Goal: Check status

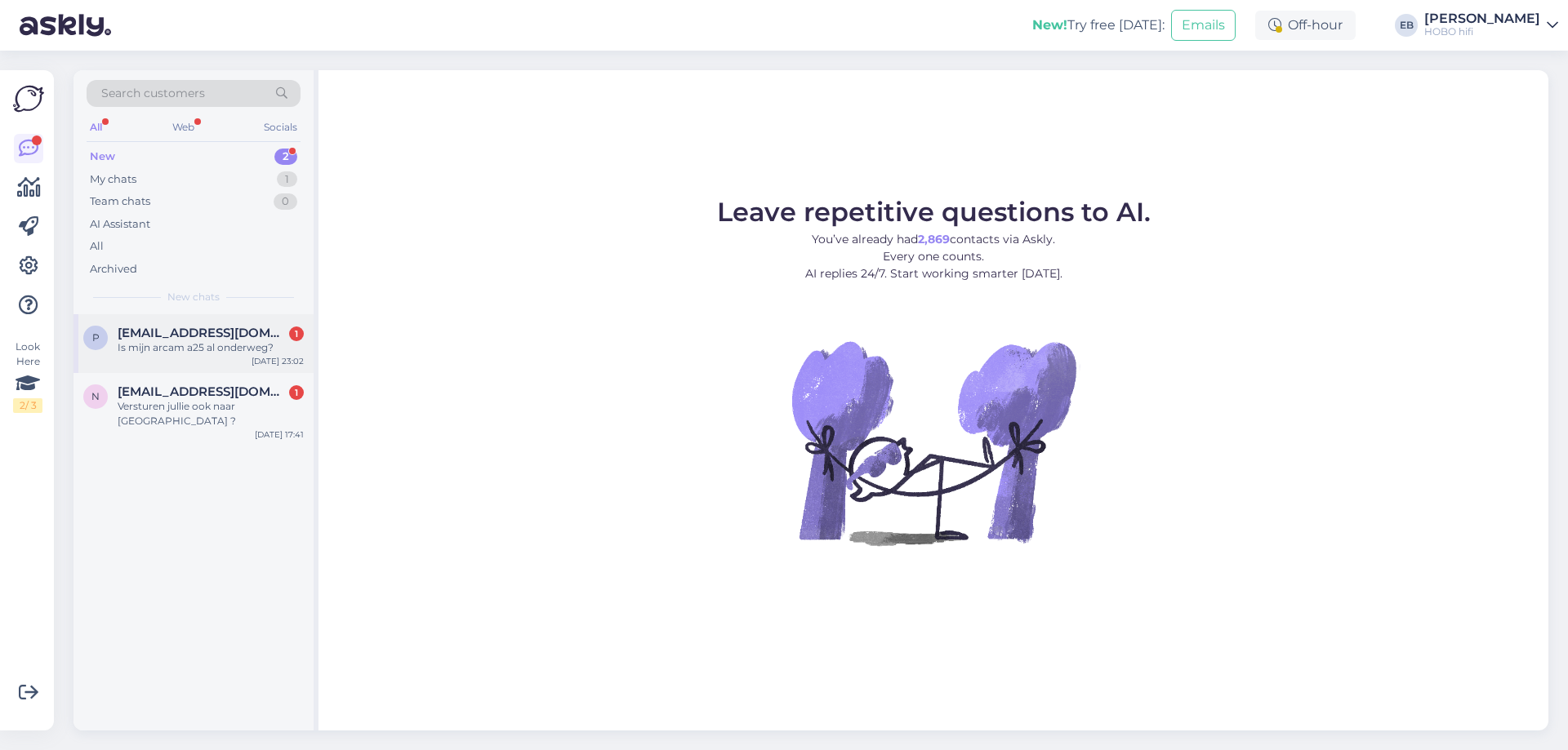
click at [268, 342] on div "Is mijn arcam a25 al onderweg?" at bounding box center [210, 347] width 186 height 14
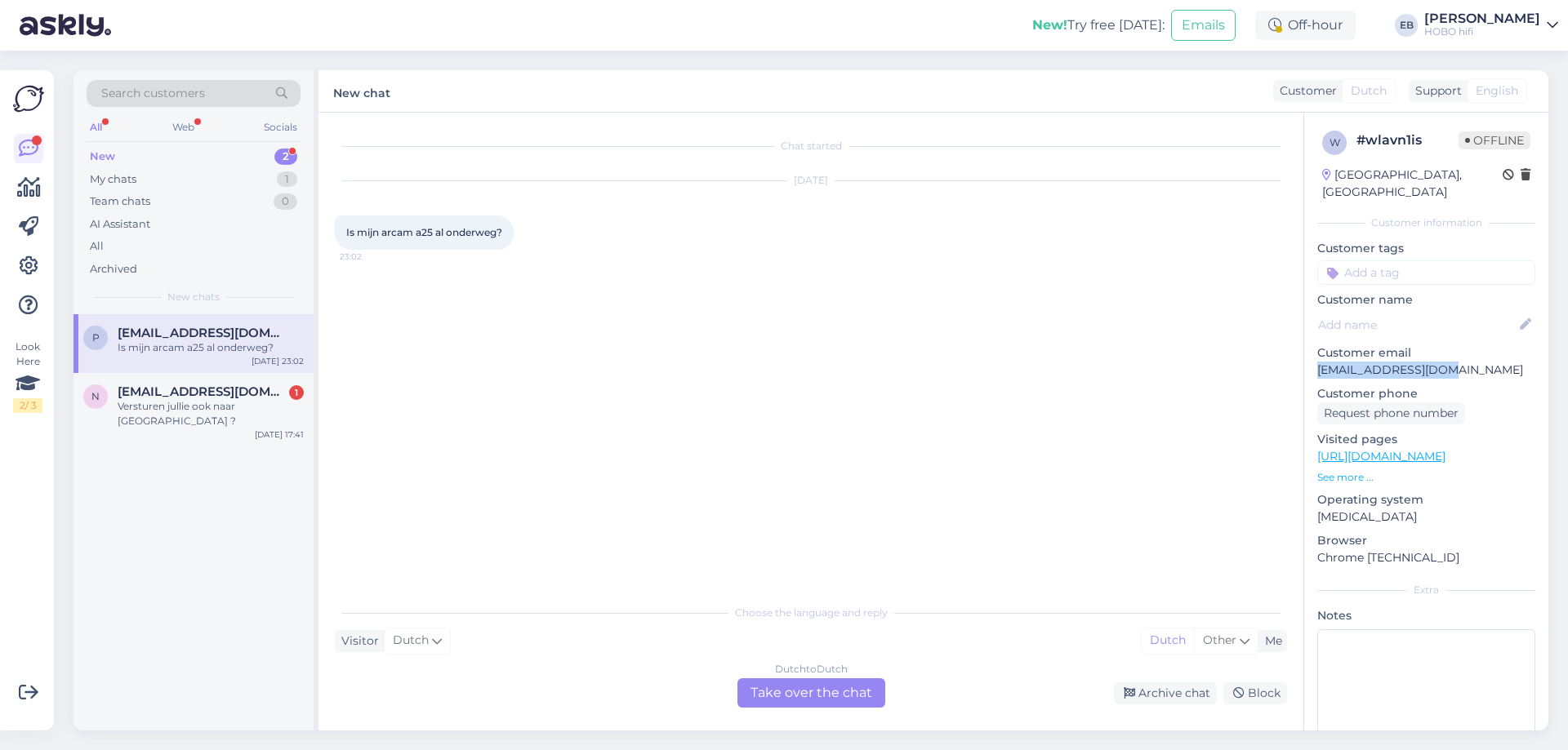
drag, startPoint x: 1446, startPoint y: 370, endPoint x: 1316, endPoint y: 367, distance: 130.0
click at [1316, 367] on div "w # wlavn1is Offline [GEOGRAPHIC_DATA], [GEOGRAPHIC_DATA] Customer information …" at bounding box center [1426, 456] width 244 height 688
click at [138, 396] on span "[EMAIL_ADDRESS][DOMAIN_NAME]" at bounding box center [202, 392] width 170 height 14
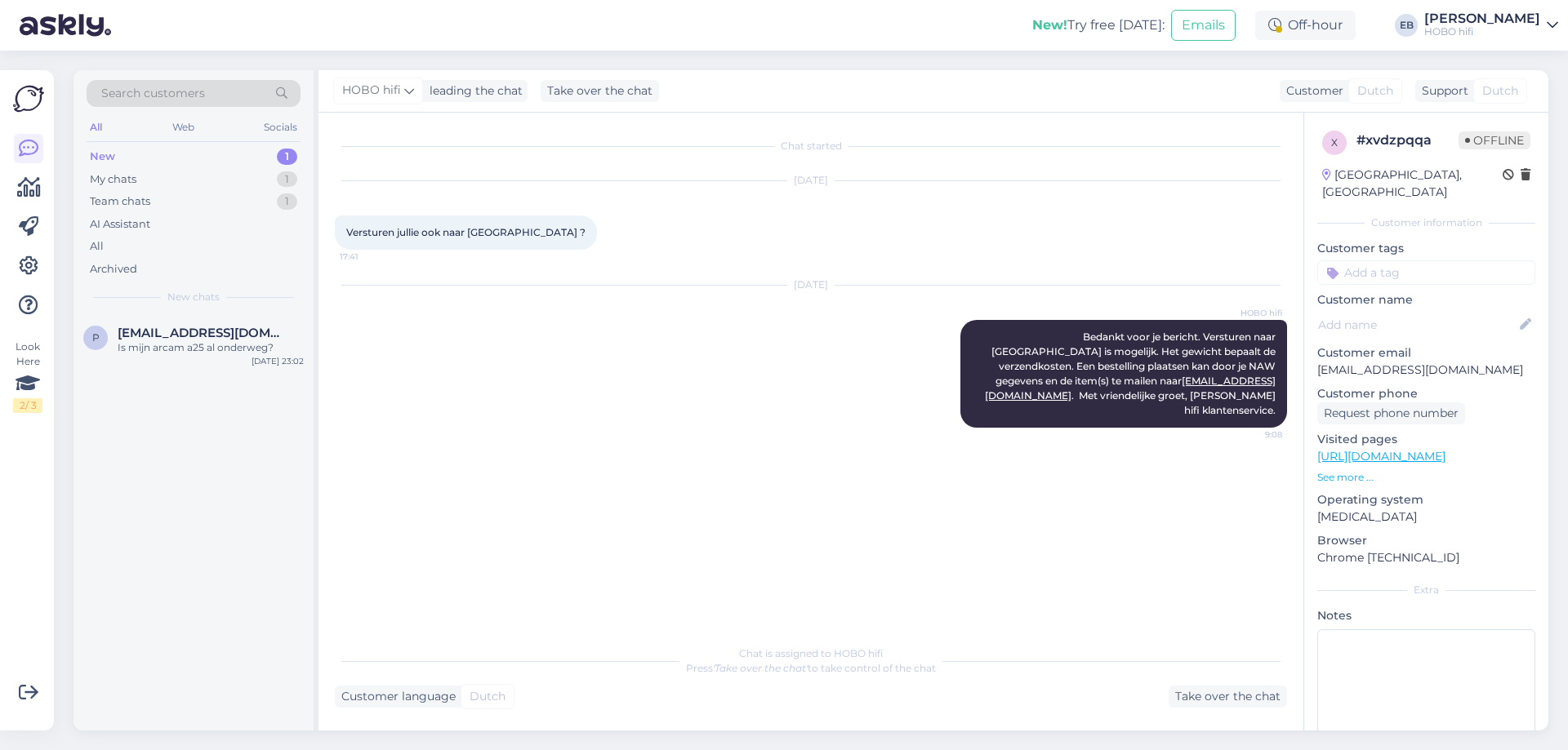
click at [919, 210] on div "[DATE] Versturen jullie ook naar [GEOGRAPHIC_DATA] ? 17:41" at bounding box center [811, 215] width 952 height 105
click at [573, 247] on div "[DATE] Versturen jullie ook naar [GEOGRAPHIC_DATA] ? 17:41" at bounding box center [811, 215] width 952 height 105
click at [959, 346] on div at bounding box center [952, 374] width 14 height 107
click at [155, 246] on div "All" at bounding box center [193, 247] width 214 height 23
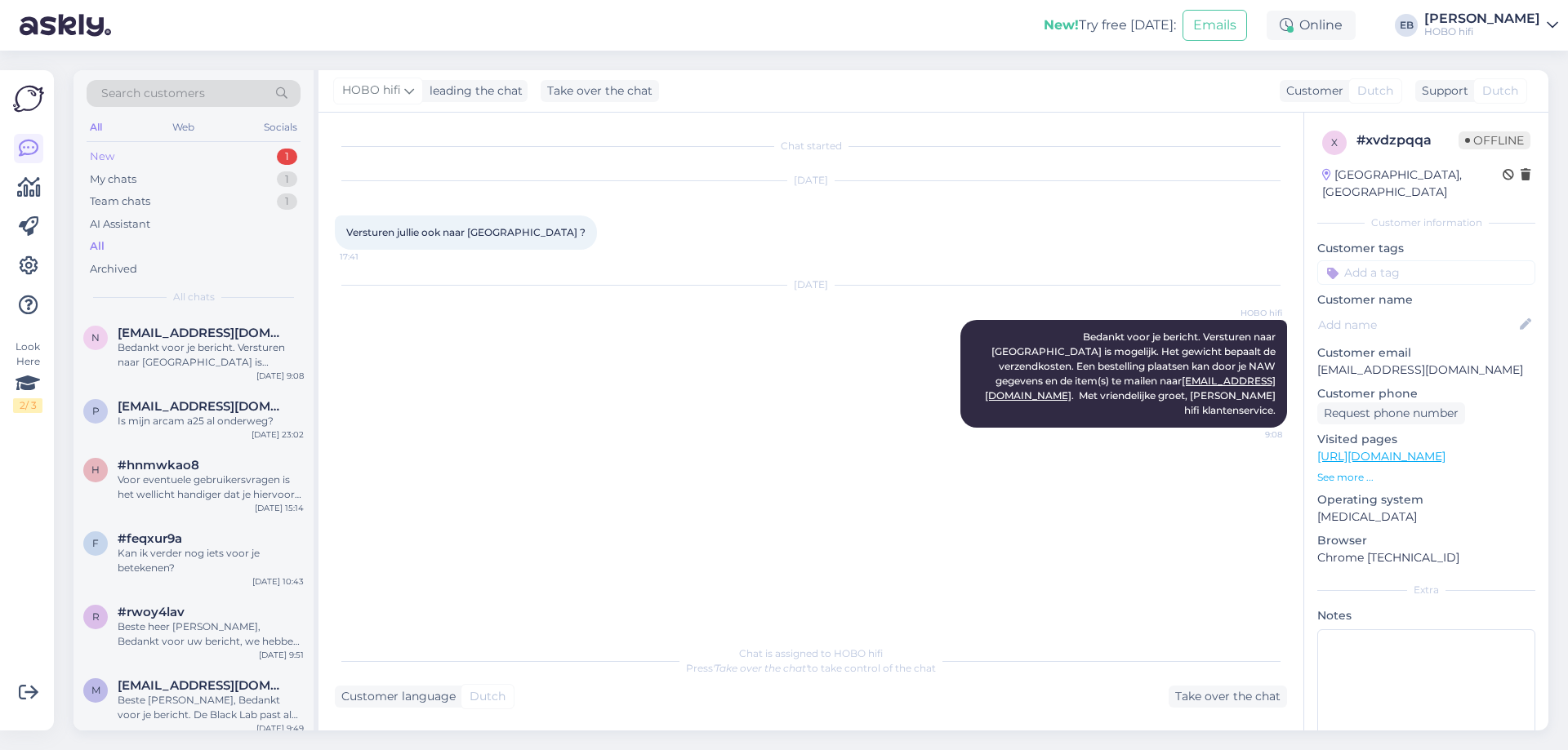
click at [204, 147] on div "New 1" at bounding box center [193, 157] width 214 height 23
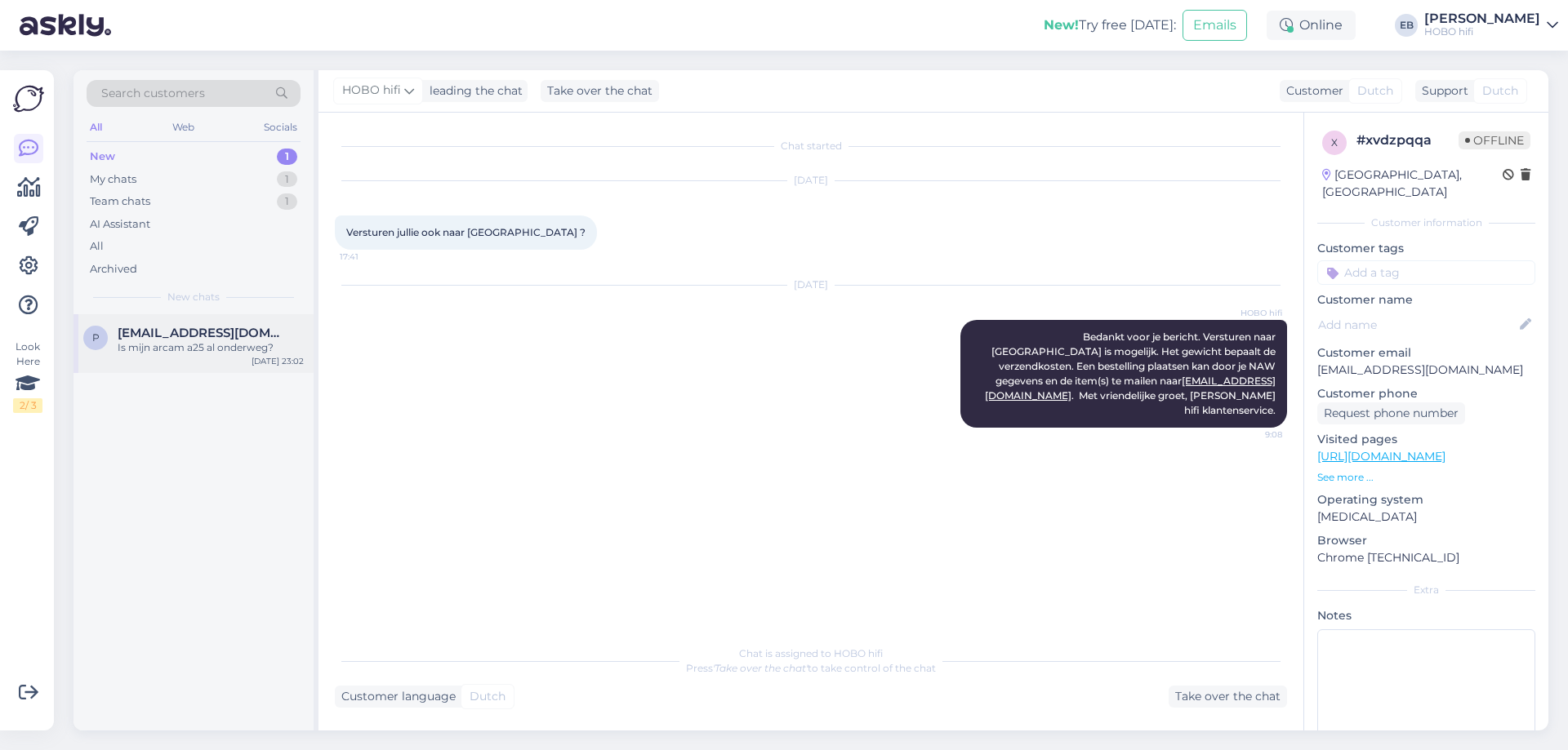
click at [251, 347] on div "Is mijn arcam a25 al onderweg?" at bounding box center [210, 347] width 186 height 14
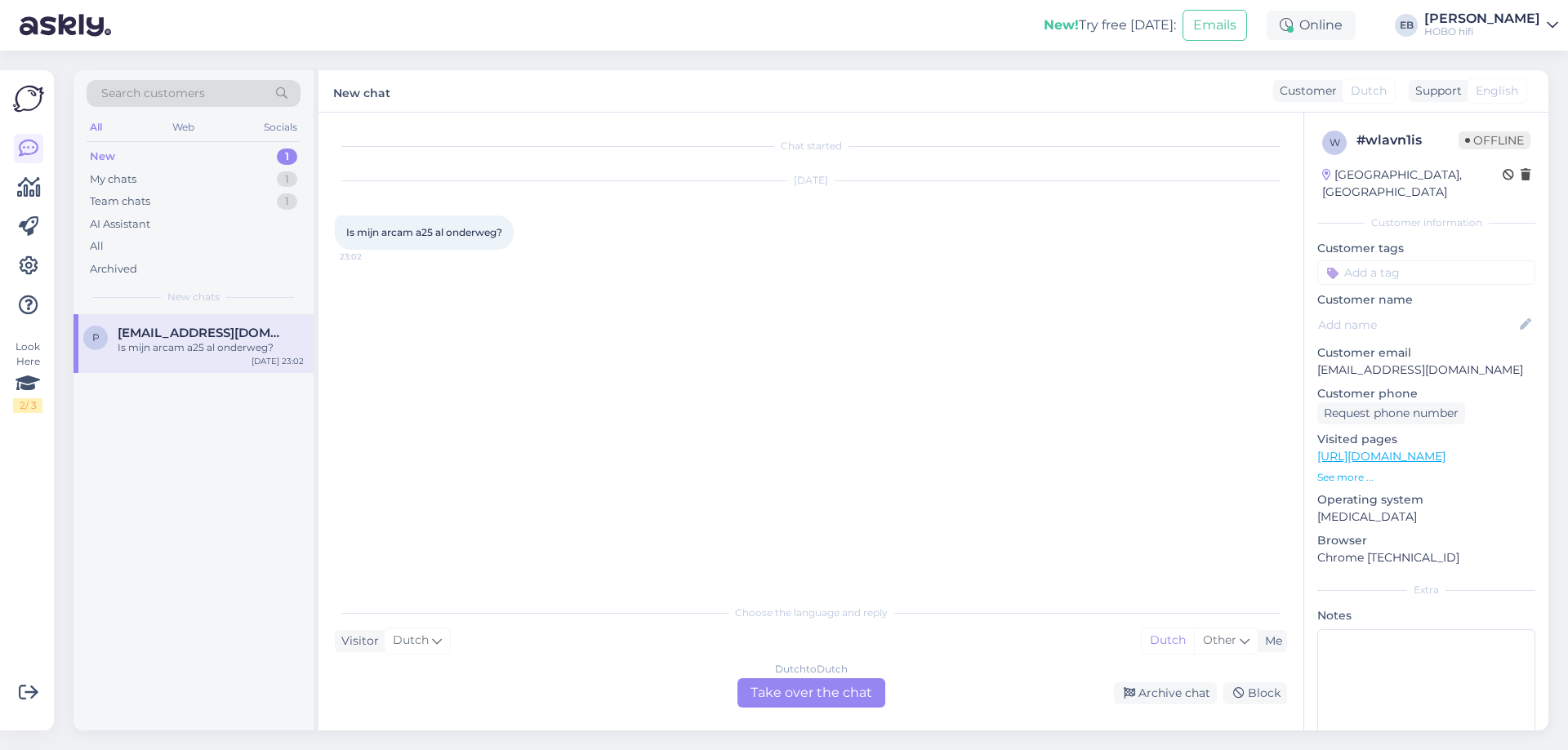
click at [784, 347] on div "Chat started [DATE] Is mijn arcam a25 al onderweg? 23:02" at bounding box center [818, 354] width 967 height 452
click at [239, 153] on div "New 1" at bounding box center [193, 157] width 214 height 23
click at [1240, 230] on div "[DATE] Is mijn arcam a25 al onderweg? 23:02" at bounding box center [811, 215] width 952 height 105
click at [1017, 441] on div "Chat started [DATE] Is mijn arcam a25 al onderweg? 23:02" at bounding box center [818, 354] width 967 height 452
